Goal: Information Seeking & Learning: Understand process/instructions

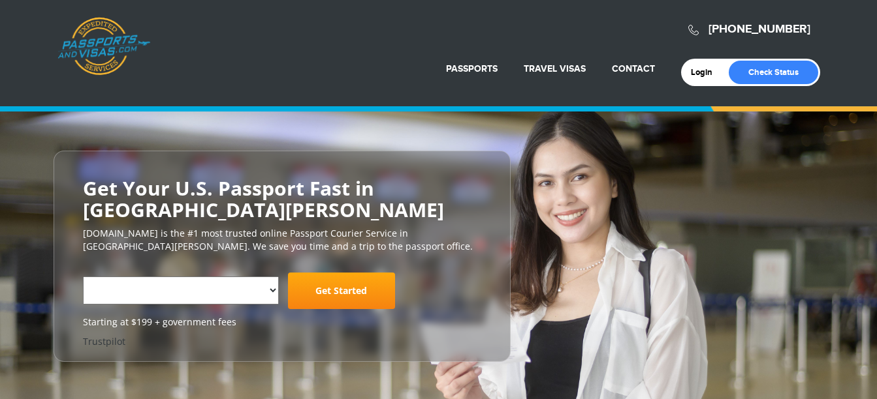
select select "**********"
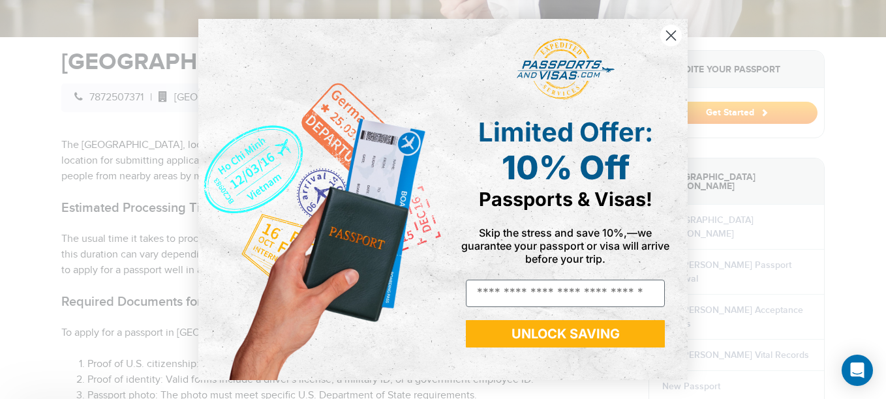
scroll to position [418, 0]
click at [677, 33] on circle "Close dialog" at bounding box center [672, 36] width 22 height 22
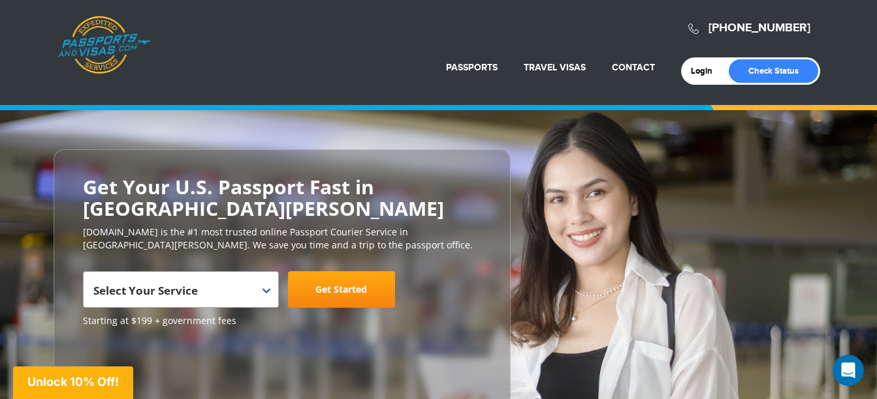
scroll to position [0, 0]
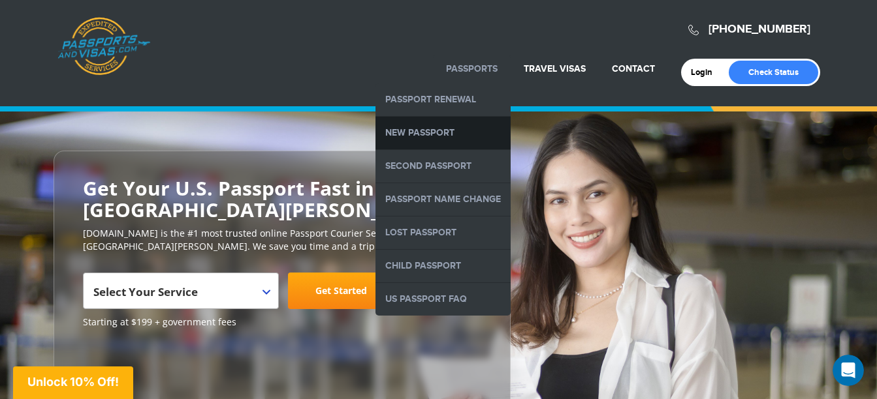
click at [422, 134] on link "New Passport" at bounding box center [442, 133] width 135 height 33
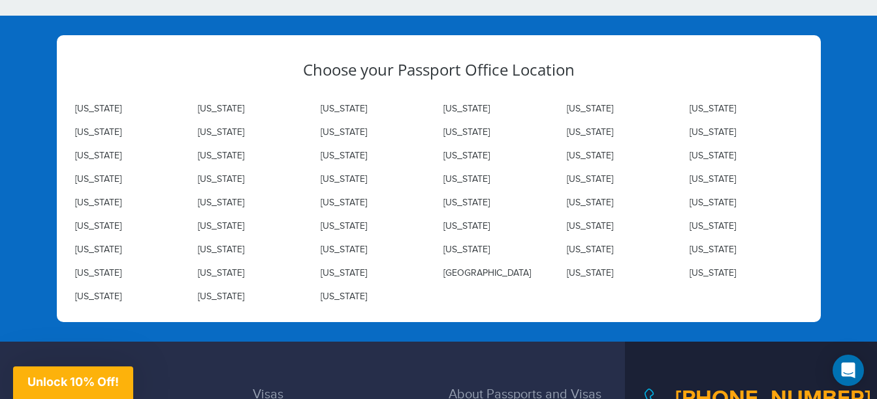
scroll to position [3760, 0]
